Goal: Find contact information: Find contact information

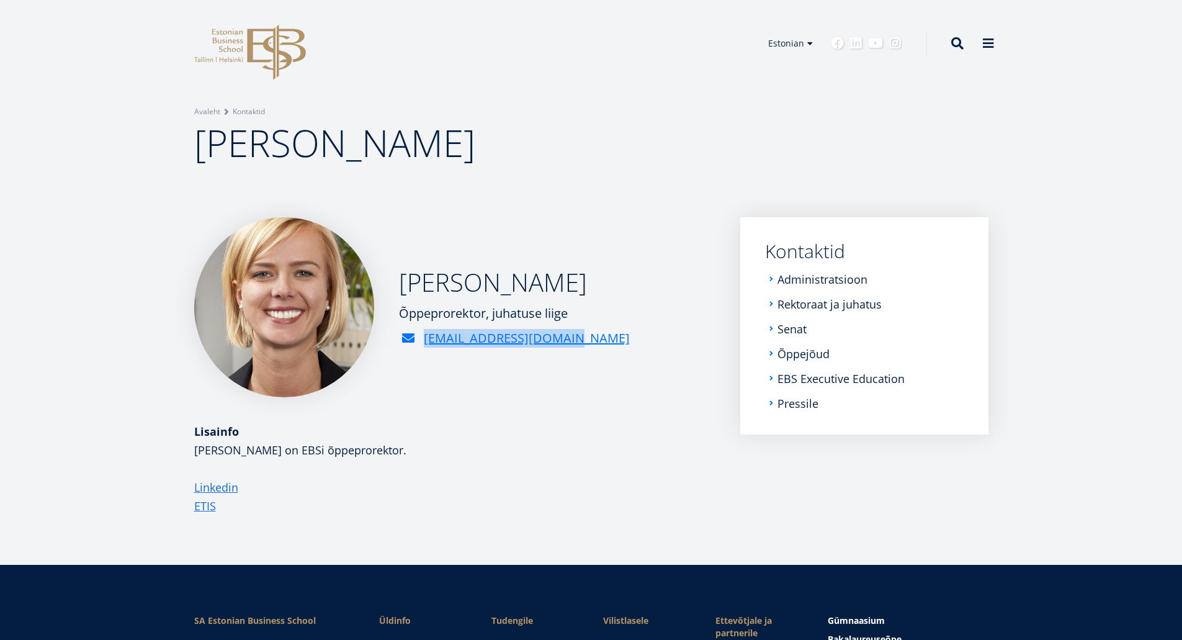
drag, startPoint x: 592, startPoint y: 346, endPoint x: 416, endPoint y: 338, distance: 175.8
click at [416, 338] on div "[EMAIL_ADDRESS][DOMAIN_NAME]" at bounding box center [514, 338] width 231 height 19
copy link "[EMAIL_ADDRESS][DOMAIN_NAME]"
click at [839, 304] on link "Rektoraat ja juhatus" at bounding box center [831, 304] width 104 height 12
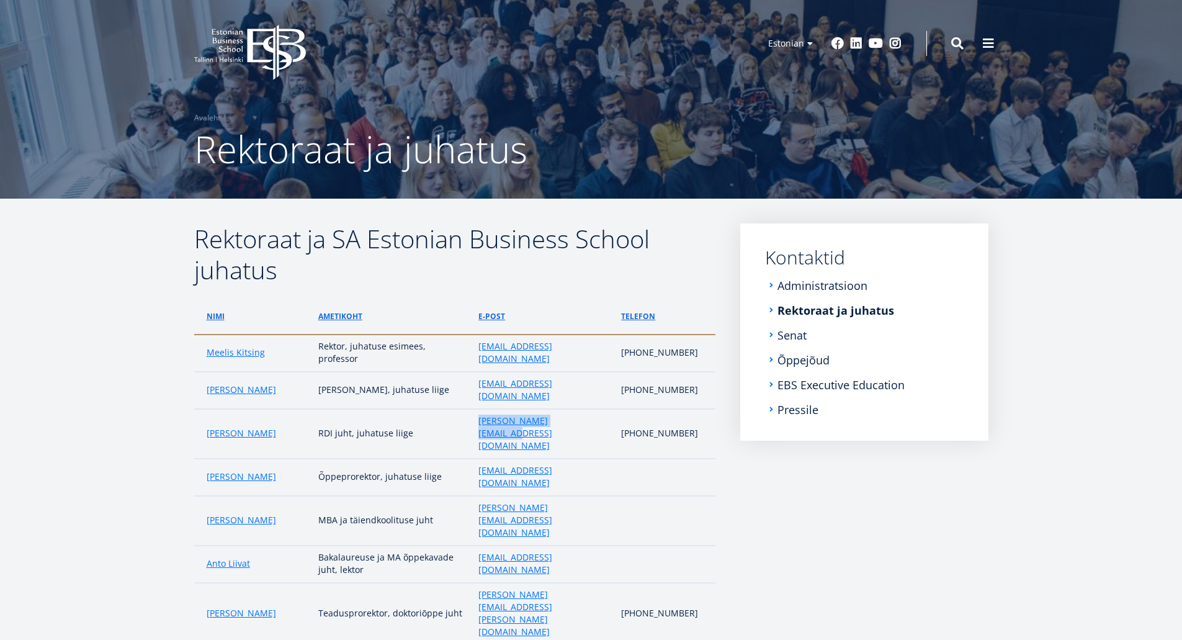
drag, startPoint x: 467, startPoint y: 396, endPoint x: 585, endPoint y: 397, distance: 118.6
click at [585, 409] on tr "[PERSON_NAME] RDI juht, juhatuse liige [PERSON_NAME][EMAIL_ADDRESS][DOMAIN_NAME…" at bounding box center [454, 434] width 521 height 50
copy tr "RDI juht, juhatuse liige [PERSON_NAME][EMAIL_ADDRESS][DOMAIN_NAME]"
click at [873, 543] on aside "Submenu Kontaktid Administratsioon Rektoraat ja juhatus Senat Õppejõud EBS Exec…" at bounding box center [864, 493] width 248 height 540
drag, startPoint x: 393, startPoint y: 422, endPoint x: 408, endPoint y: 423, distance: 15.5
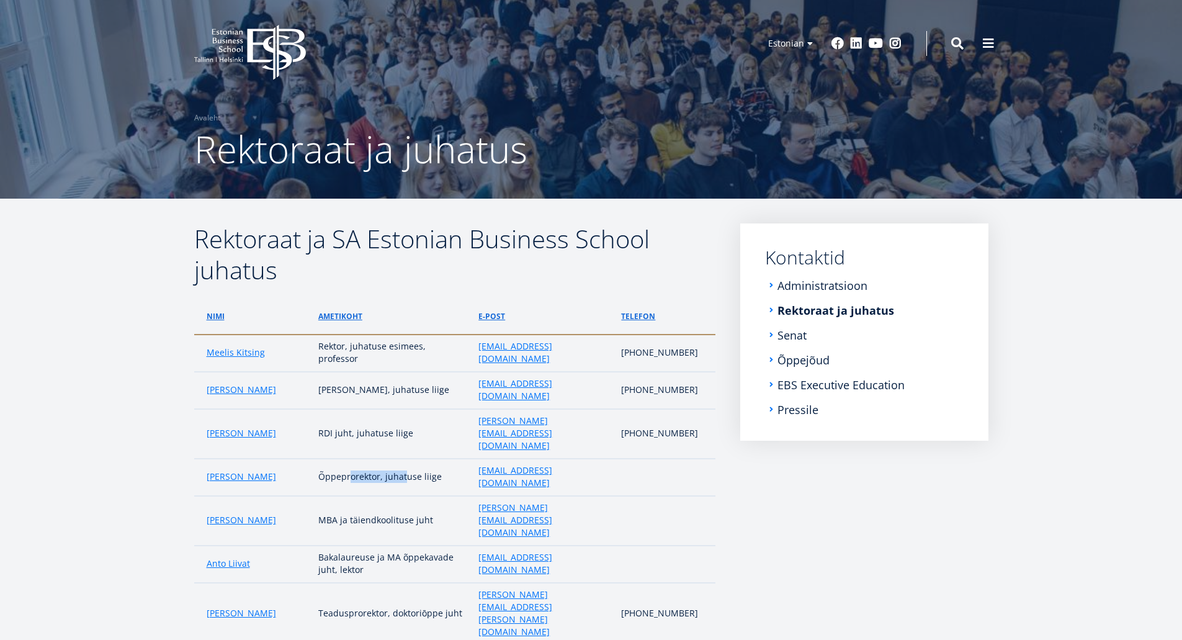
click at [408, 459] on td "Õppeprorektor, juhatuse liige" at bounding box center [392, 477] width 160 height 37
drag, startPoint x: 364, startPoint y: 398, endPoint x: 379, endPoint y: 397, distance: 15.0
click at [372, 409] on td "RDI juht, juhatuse liige" at bounding box center [392, 434] width 160 height 50
click at [382, 409] on td "RDI juht, juhatuse liige" at bounding box center [392, 434] width 160 height 50
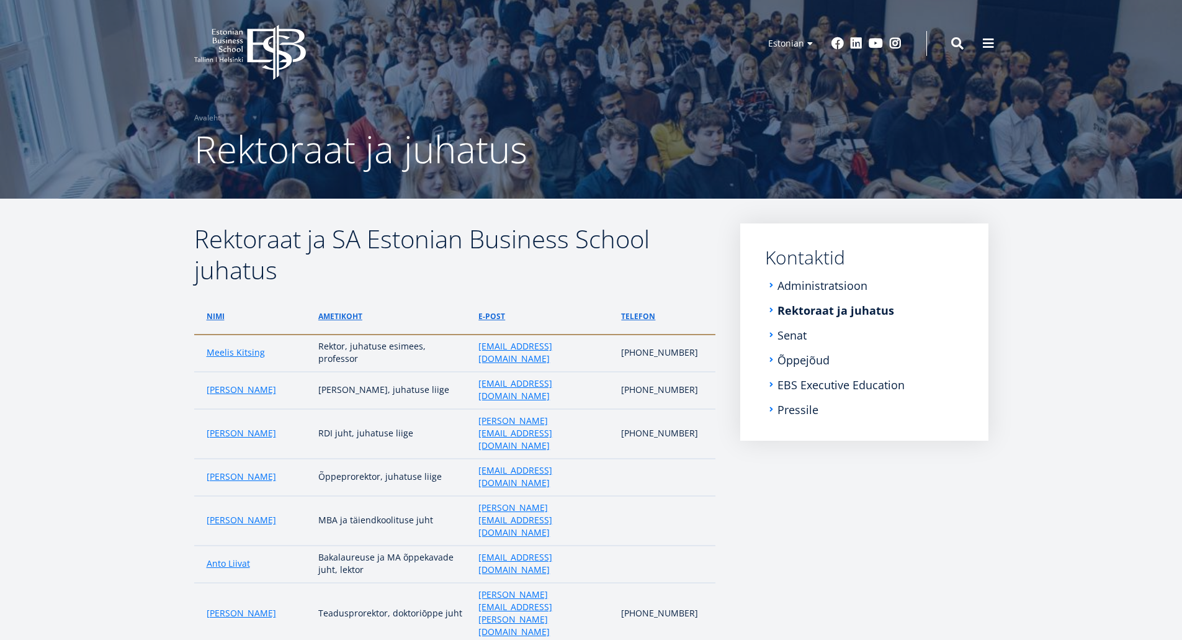
click at [386, 496] on td "MBA ja täiendkoolituse juht" at bounding box center [392, 521] width 160 height 50
